Goal: Navigation & Orientation: Find specific page/section

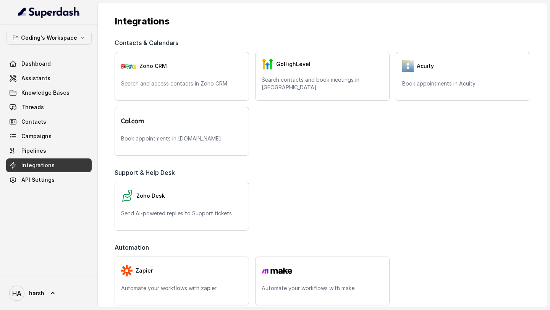
scroll to position [170, 0]
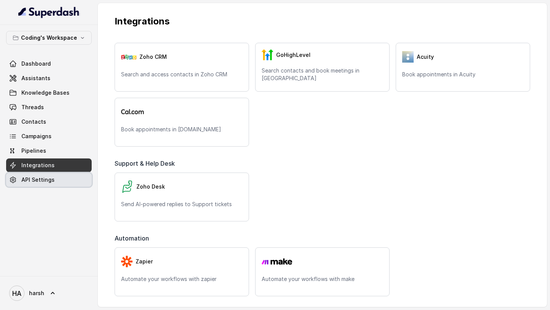
click at [54, 183] on link "API Settings" at bounding box center [49, 180] width 86 height 14
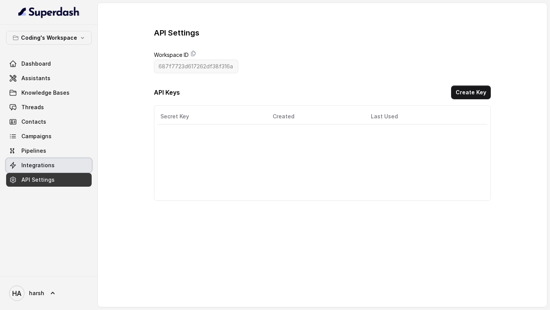
click at [28, 162] on span "Integrations" at bounding box center [37, 166] width 33 height 8
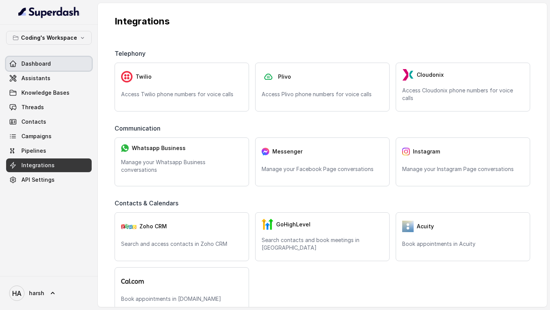
click at [51, 61] on link "Dashboard" at bounding box center [49, 64] width 86 height 14
